Goal: Task Accomplishment & Management: Manage account settings

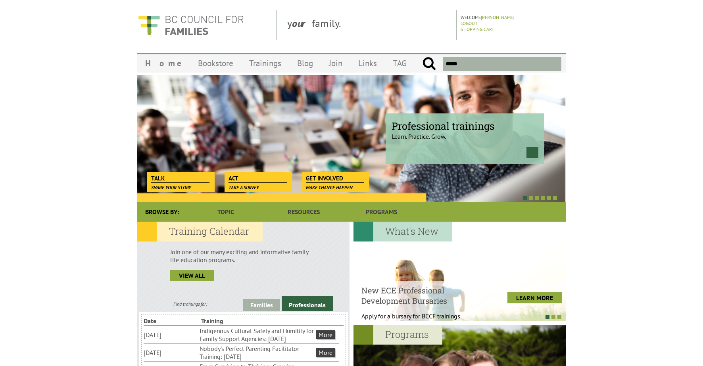
scroll to position [3, 0]
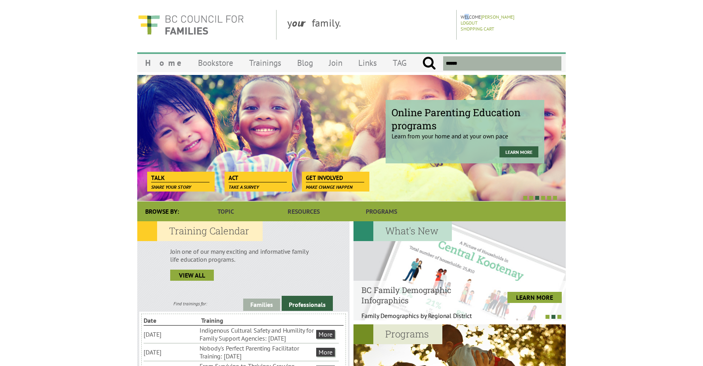
click at [468, 16] on p "Welcome Erica Simmonds" at bounding box center [511, 17] width 103 height 6
click at [473, 16] on p "Welcome Erica Simmonds" at bounding box center [511, 17] width 103 height 6
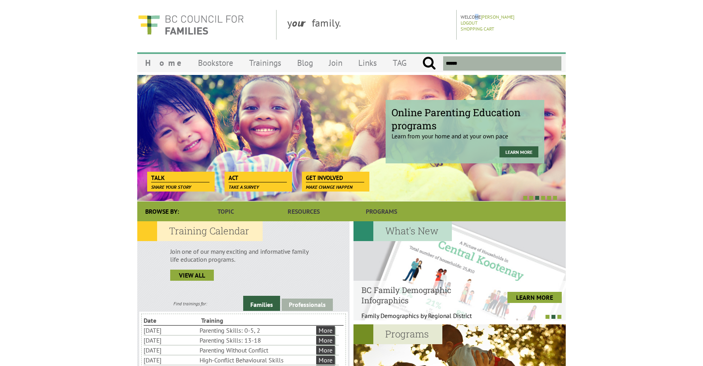
click at [478, 16] on p "Welcome Erica Simmonds" at bounding box center [511, 17] width 103 height 6
click at [481, 17] on p "Welcome Erica Simmonds" at bounding box center [511, 17] width 103 height 6
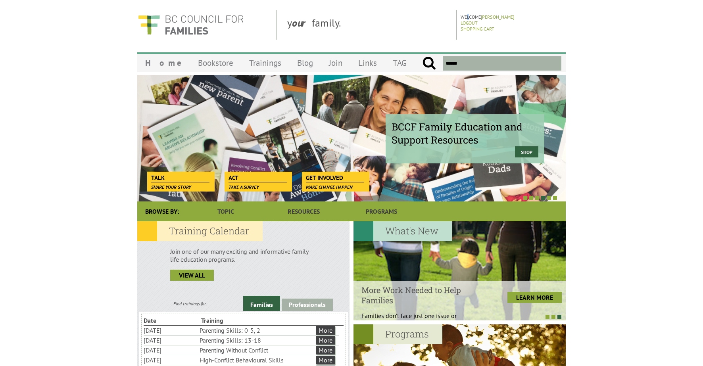
click at [469, 16] on p "Welcome Erica Simmonds" at bounding box center [511, 17] width 103 height 6
click at [473, 16] on p "Welcome Erica Simmonds" at bounding box center [511, 17] width 103 height 6
click at [476, 16] on p "Welcome Erica Simmonds" at bounding box center [511, 17] width 103 height 6
click at [481, 17] on p "Welcome Erica Simmonds" at bounding box center [511, 17] width 103 height 6
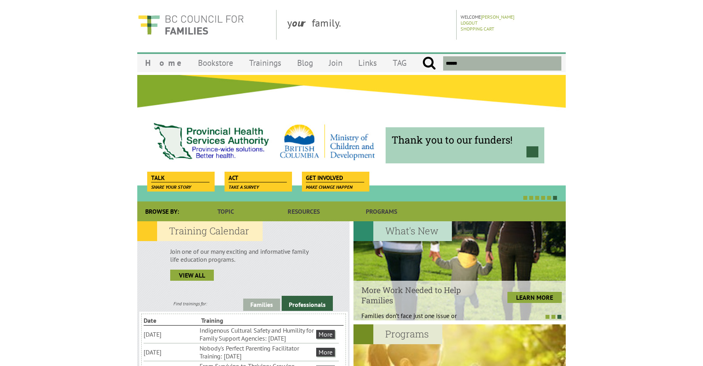
click at [321, 28] on div "y our family." at bounding box center [369, 25] width 176 height 30
drag, startPoint x: 518, startPoint y: 17, endPoint x: 474, endPoint y: 19, distance: 44.1
click at [465, 16] on p "Welcome Erica Simmonds" at bounding box center [511, 17] width 103 height 6
drag, startPoint x: 489, startPoint y: 27, endPoint x: 444, endPoint y: 19, distance: 46.4
click at [443, 18] on header "y our family. Welcome Erica Simmonds Logout Shopping Cart" at bounding box center [351, 25] width 428 height 30
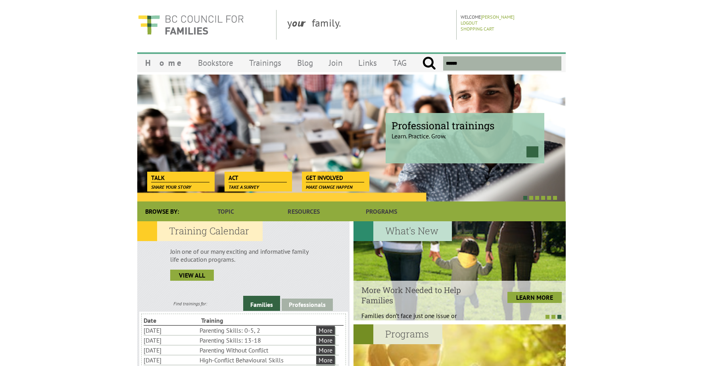
click at [442, 18] on div "y our family." at bounding box center [369, 25] width 176 height 30
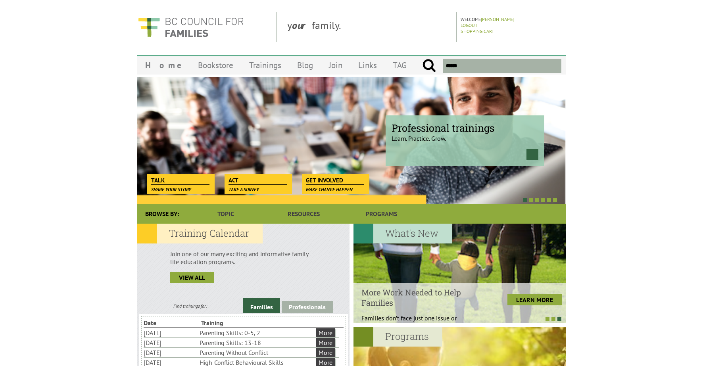
scroll to position [0, 0]
click at [468, 24] on link "Logout" at bounding box center [468, 26] width 17 height 6
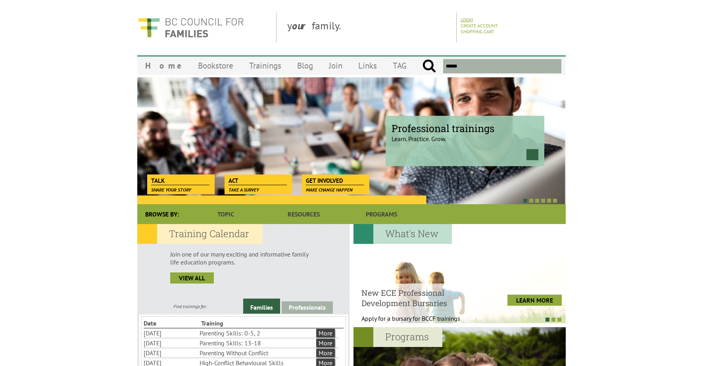
click at [467, 21] on link "Login" at bounding box center [466, 20] width 12 height 6
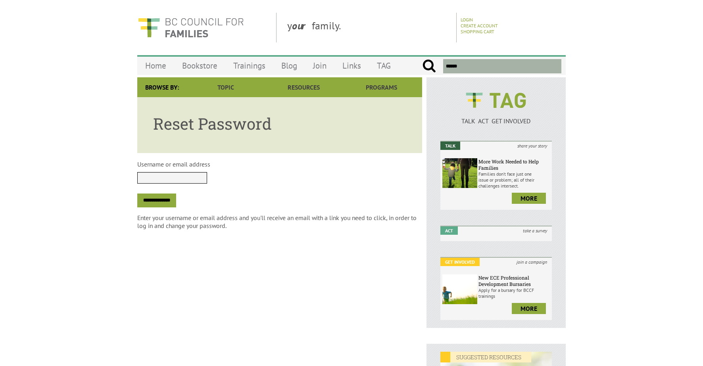
click at [176, 178] on input "Username or email address" at bounding box center [172, 178] width 70 height 12
type input "**********"
click at [176, 206] on input "**********" at bounding box center [156, 201] width 39 height 14
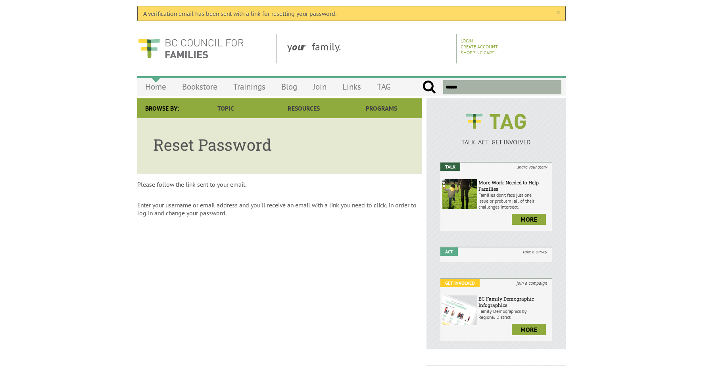
click at [163, 87] on link "Home" at bounding box center [155, 86] width 37 height 19
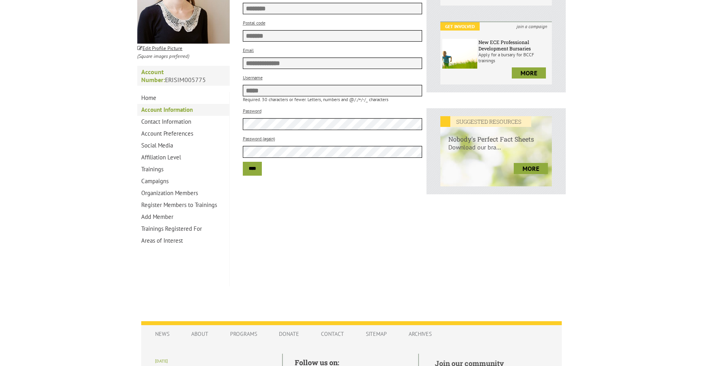
scroll to position [244, 0]
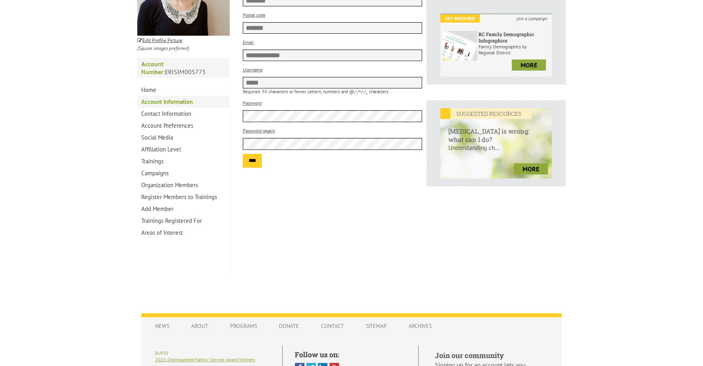
click at [256, 159] on input "****" at bounding box center [252, 161] width 19 height 14
